Goal: Transaction & Acquisition: Purchase product/service

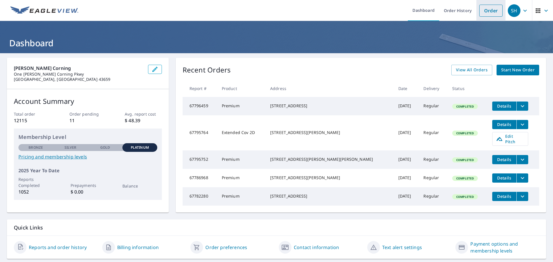
click at [496, 12] on link "Order" at bounding box center [490, 11] width 23 height 12
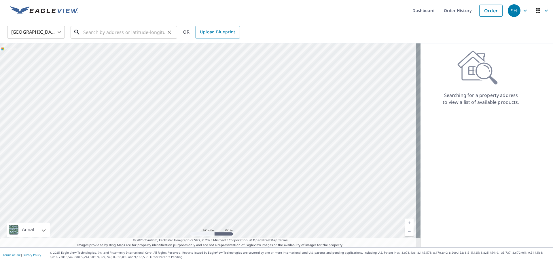
click at [154, 32] on input "text" at bounding box center [124, 32] width 82 height 16
paste input "[STREET_ADDRESS][PERSON_NAME]"
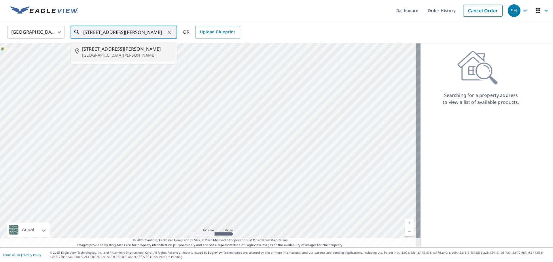
click at [130, 58] on p "[GEOGRAPHIC_DATA][PERSON_NAME]" at bounding box center [127, 55] width 90 height 6
type input "[STREET_ADDRESS][PERSON_NAME][PERSON_NAME]"
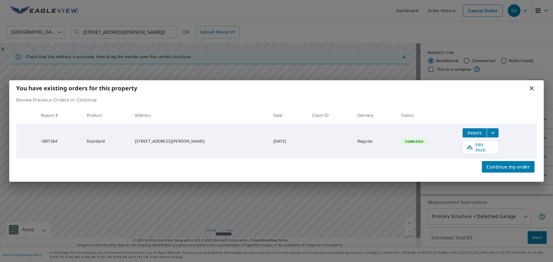
click at [531, 89] on icon at bounding box center [531, 88] width 7 height 7
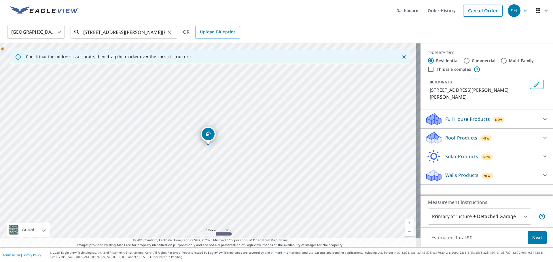
click at [158, 33] on input "[STREET_ADDRESS][PERSON_NAME][PERSON_NAME]" at bounding box center [124, 32] width 82 height 16
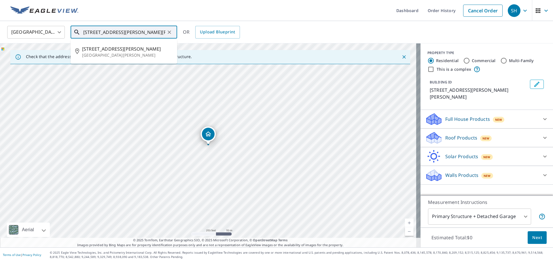
click at [158, 33] on input "[STREET_ADDRESS][PERSON_NAME][PERSON_NAME]" at bounding box center [124, 32] width 82 height 16
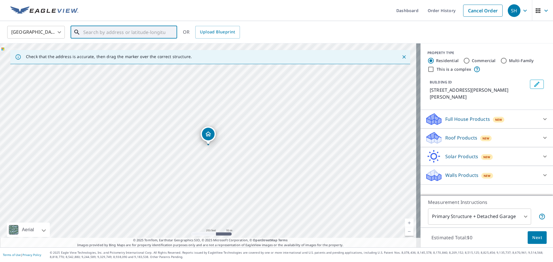
click at [154, 37] on input "text" at bounding box center [124, 32] width 82 height 16
paste input "[STREET_ADDRESS][PERSON_NAME]"
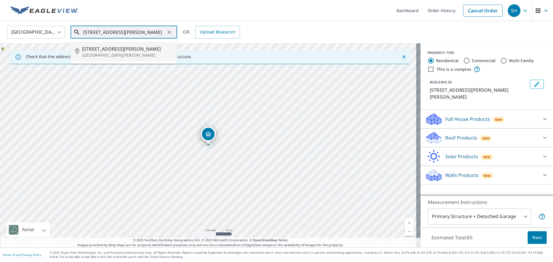
click at [153, 56] on p "[GEOGRAPHIC_DATA][PERSON_NAME]" at bounding box center [127, 55] width 90 height 6
type input "[STREET_ADDRESS][PERSON_NAME][PERSON_NAME]"
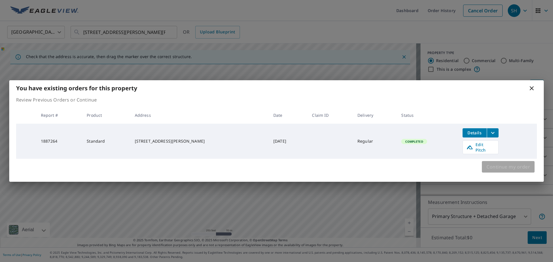
click at [522, 170] on button "Continue my order" at bounding box center [508, 167] width 53 height 12
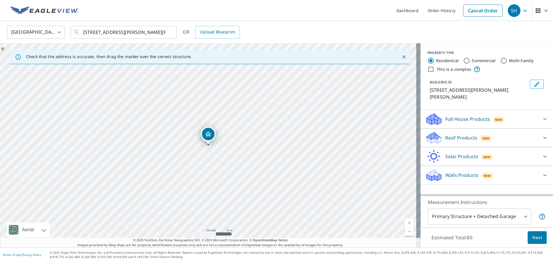
click at [456, 134] on p "Roof Products" at bounding box center [461, 137] width 32 height 7
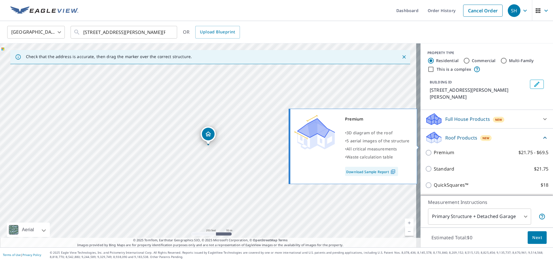
click at [442, 149] on p "Premium" at bounding box center [444, 152] width 20 height 7
click at [434, 149] on input "Premium $21.75 - $69.5" at bounding box center [429, 152] width 9 height 7
checkbox input "true"
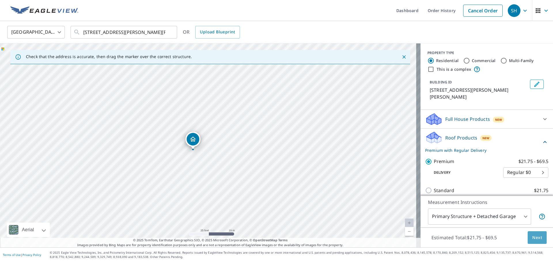
click at [538, 236] on button "Next" at bounding box center [536, 237] width 19 height 13
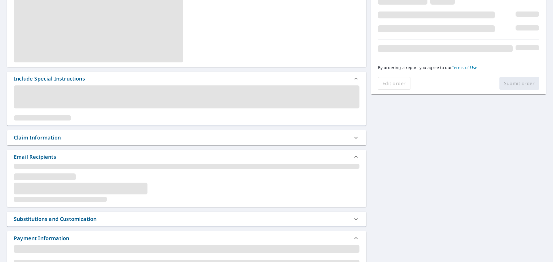
scroll to position [144, 0]
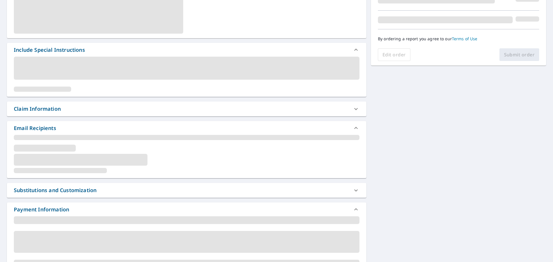
drag, startPoint x: 143, startPoint y: 110, endPoint x: 147, endPoint y: 112, distance: 4.3
click at [143, 110] on div "Claim Information" at bounding box center [181, 109] width 335 height 8
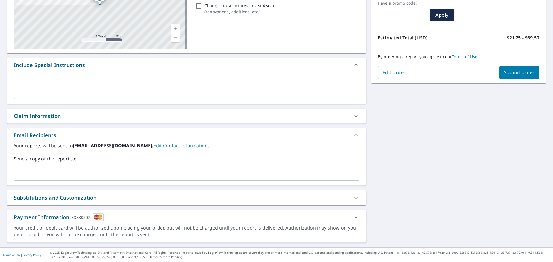
scroll to position [100, 0]
click at [172, 117] on div "Claim Information" at bounding box center [181, 116] width 335 height 8
checkbox input "true"
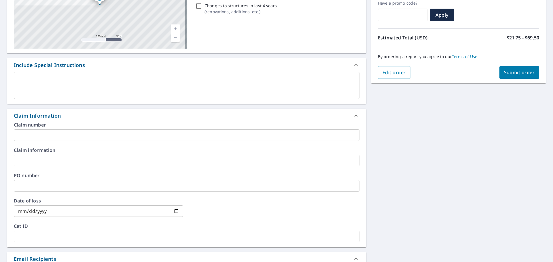
click at [173, 138] on input "text" at bounding box center [186, 136] width 345 height 12
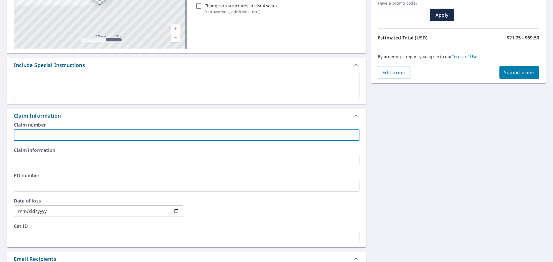
paste input "20618010"
type input "20618010"
checkbox input "true"
type input "20618010"
click at [521, 75] on span "Submit order" at bounding box center [519, 72] width 31 height 6
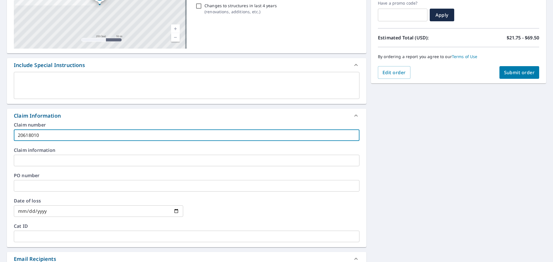
checkbox input "true"
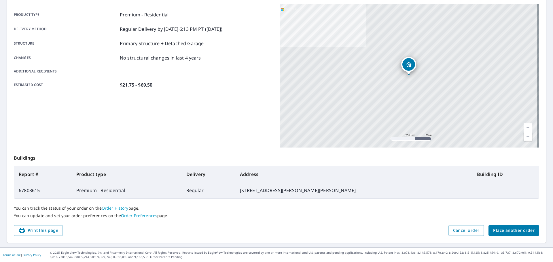
scroll to position [77, 0]
